Goal: Information Seeking & Learning: Learn about a topic

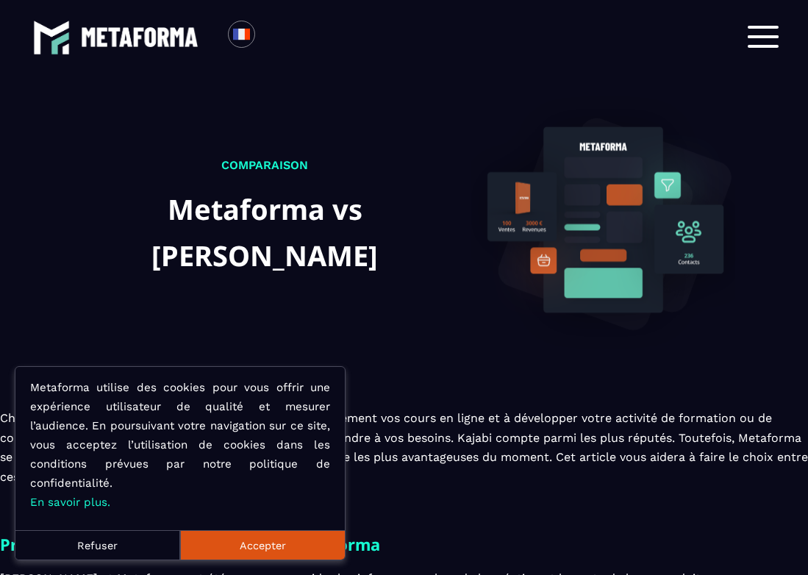
click at [129, 547] on button "Refuser" at bounding box center [97, 544] width 165 height 29
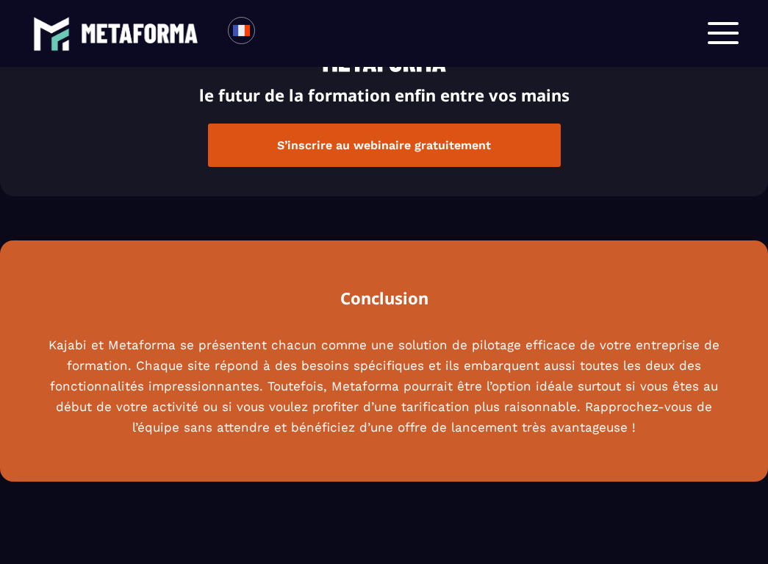
scroll to position [3765, 0]
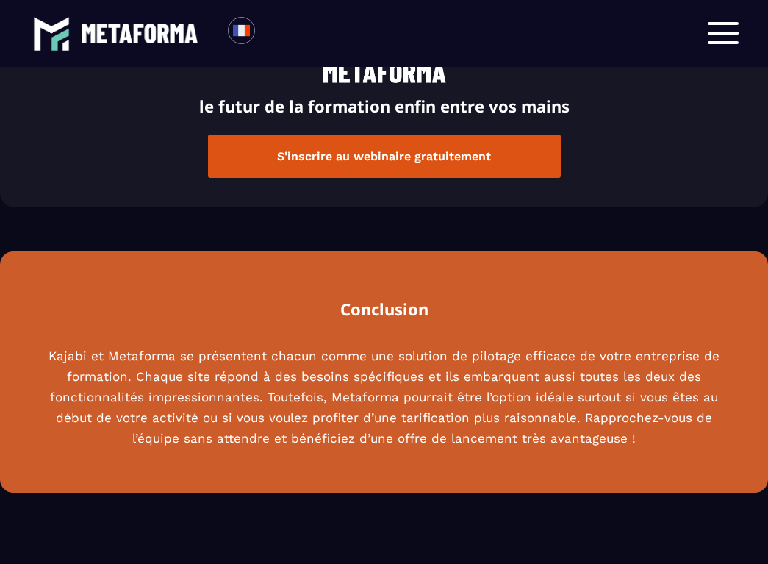
click at [424, 449] on p "Kajabi et Metaforma se présentent chacun comme une solution de pilotage efficac…" at bounding box center [384, 397] width 680 height 103
click at [380, 178] on button "S’inscrire au webinaire gratuitement" at bounding box center [384, 156] width 353 height 43
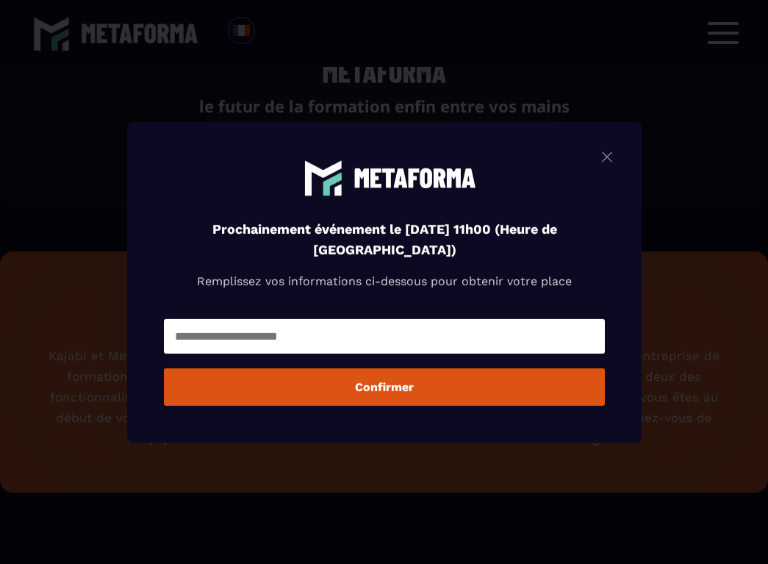
click at [610, 162] on img "Modal window" at bounding box center [608, 156] width 18 height 18
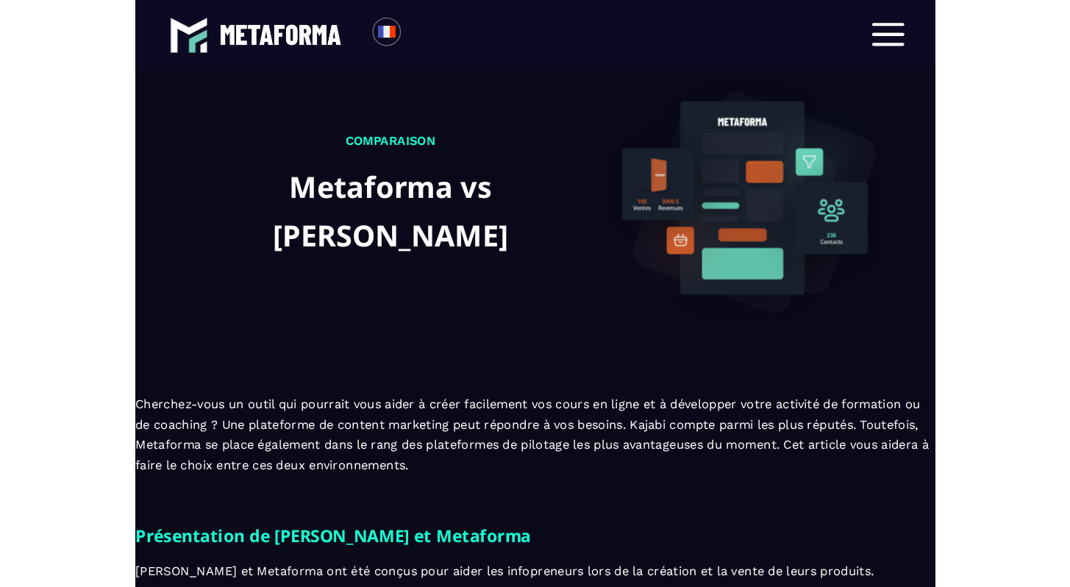
scroll to position [0, 0]
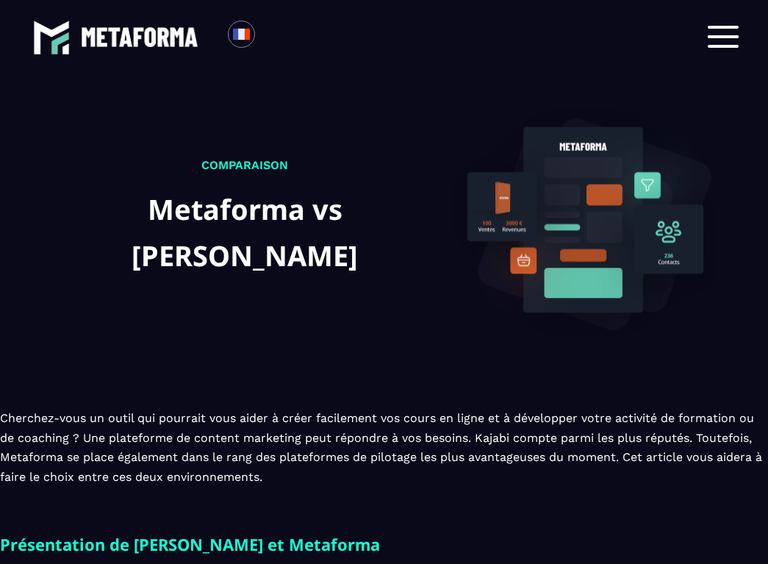
click at [724, 40] on div at bounding box center [723, 37] width 31 height 23
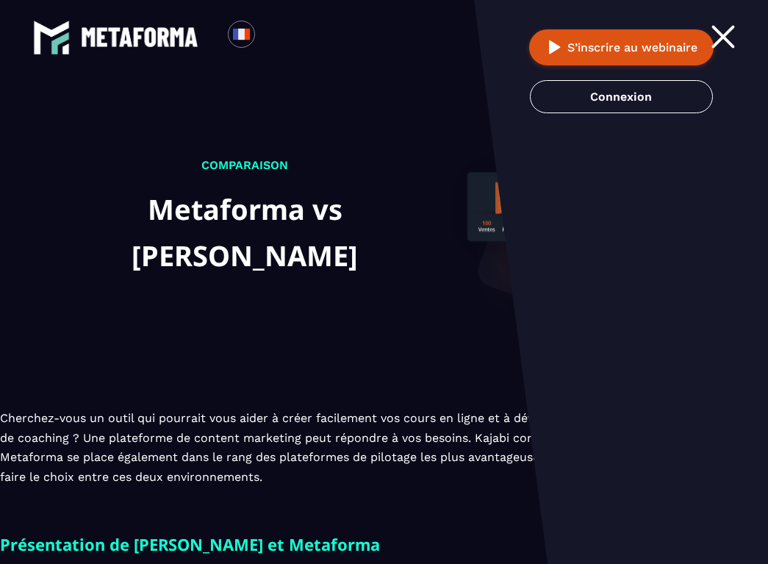
click at [732, 38] on div at bounding box center [723, 37] width 31 height 23
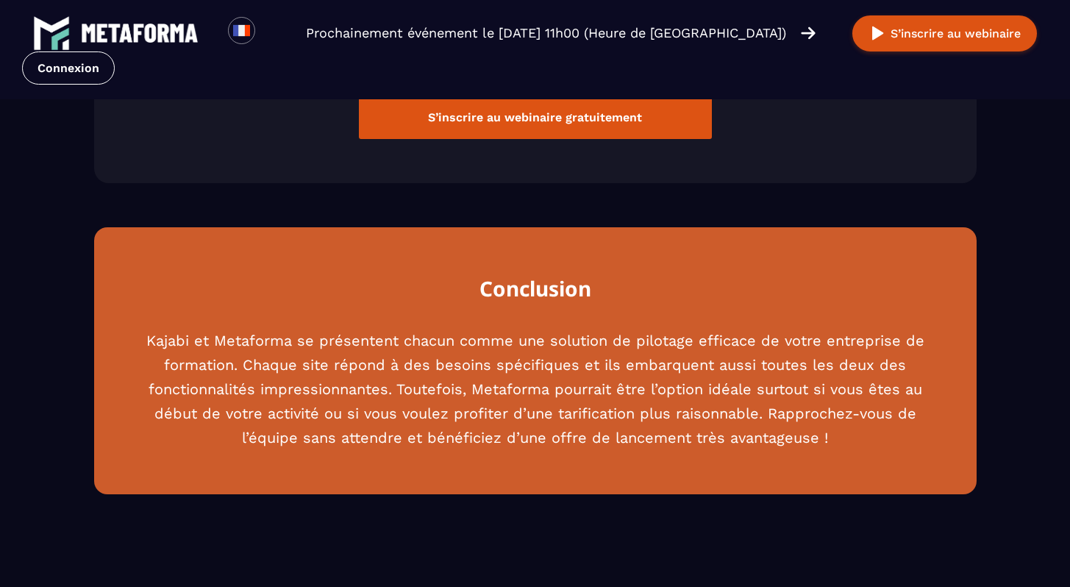
scroll to position [4211, 0]
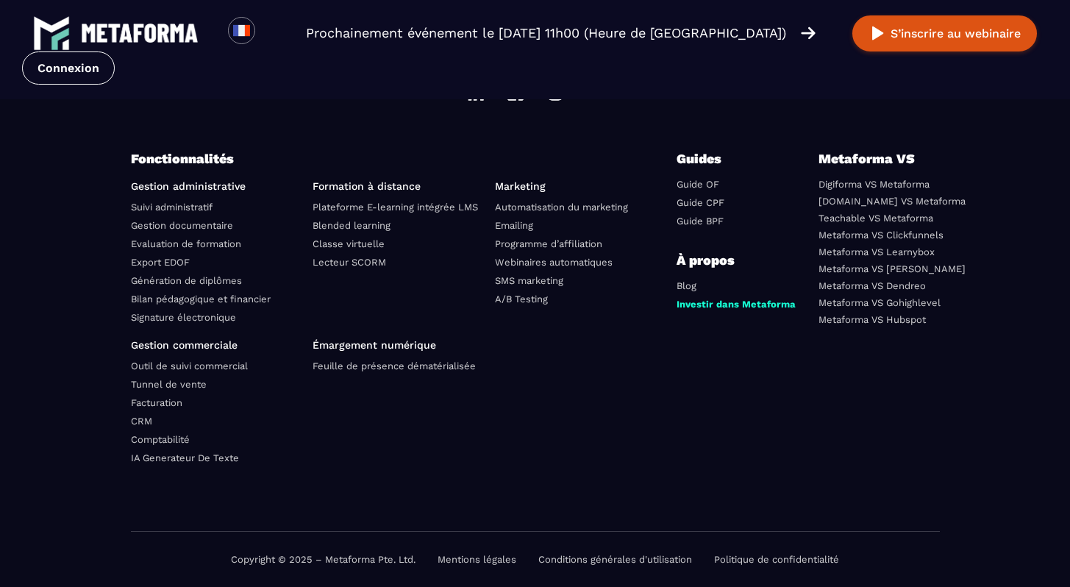
click at [629, 346] on ul at bounding box center [580, 403] width 171 height 129
click at [482, 561] on link "Mentions légales" at bounding box center [477, 559] width 79 height 11
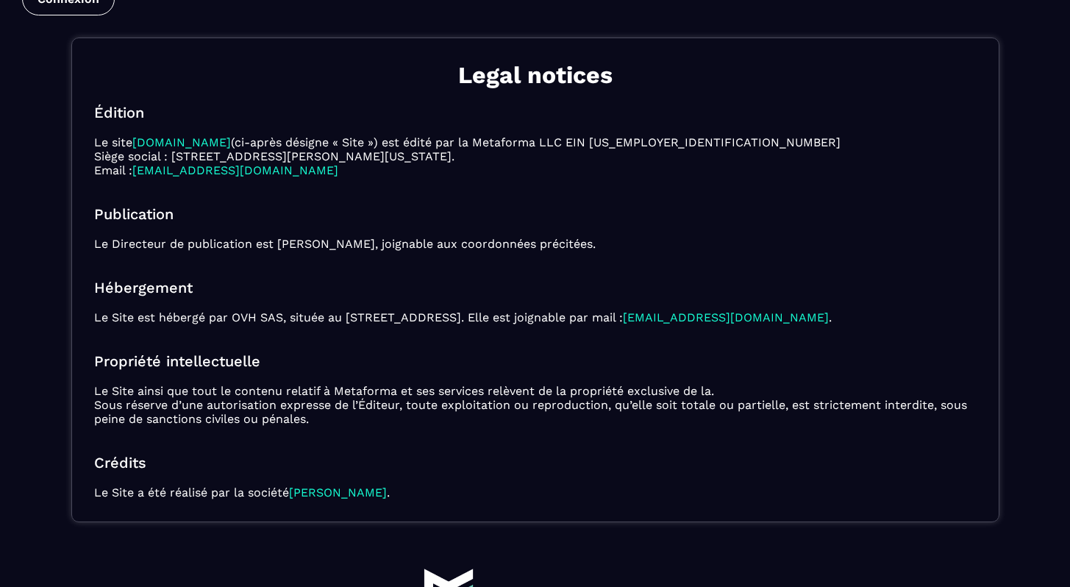
scroll to position [82, 0]
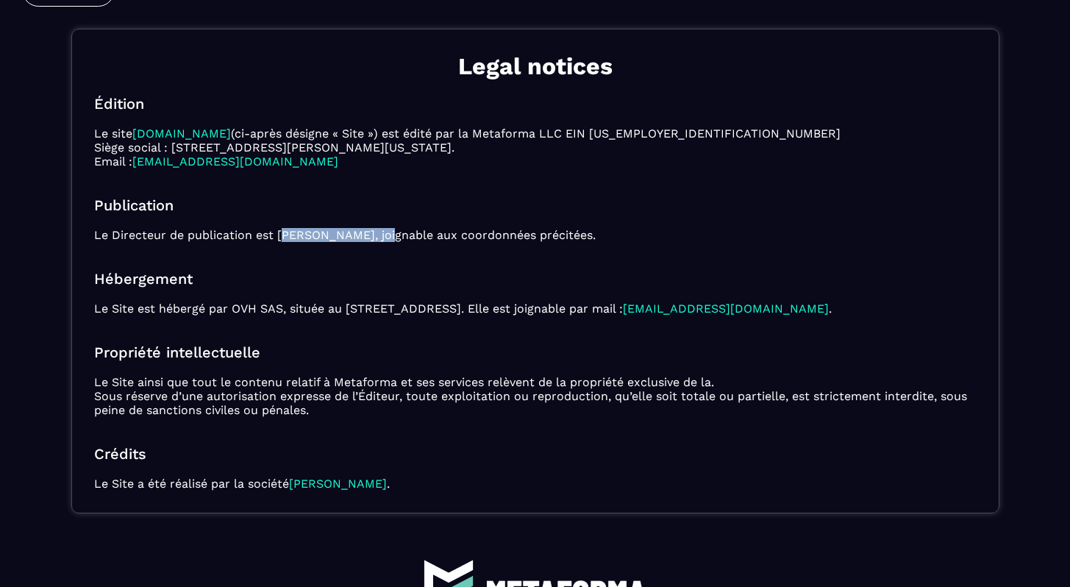
drag, startPoint x: 283, startPoint y: 235, endPoint x: 390, endPoint y: 238, distance: 107.4
click at [390, 238] on p "Le Directeur de publication est Sébastien Hanouna, joignable aux coordonnées pr…" at bounding box center [535, 235] width 882 height 14
copy p "Sébastien Hanouna"
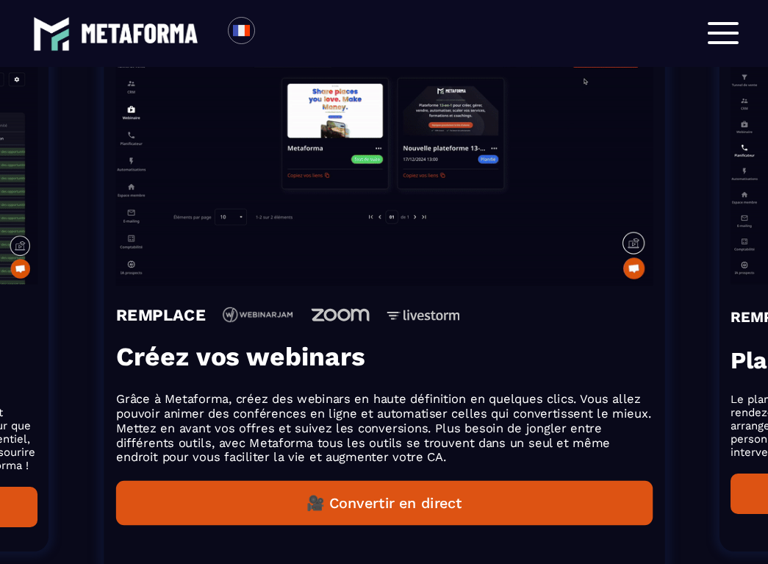
scroll to position [1306, 0]
